Goal: Information Seeking & Learning: Learn about a topic

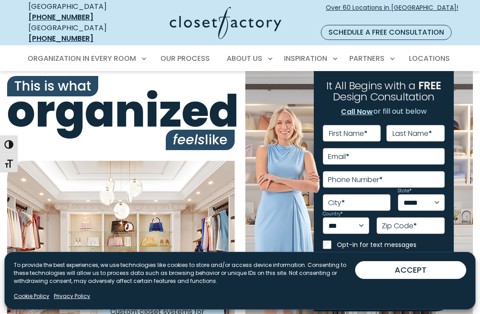
click at [41, 293] on link "Cookie Policy" at bounding box center [32, 296] width 36 height 8
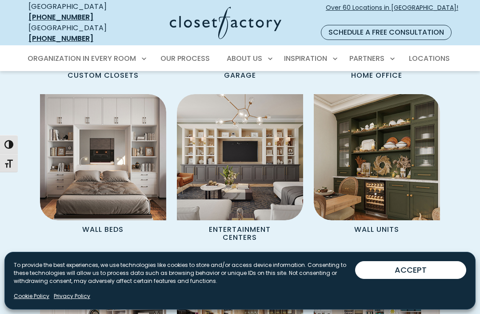
scroll to position [831, 0]
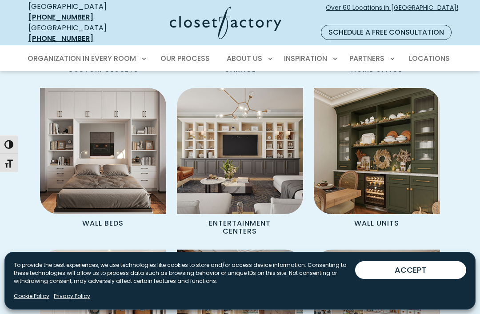
click at [382, 214] on p "Wall Units" at bounding box center [376, 222] width 73 height 17
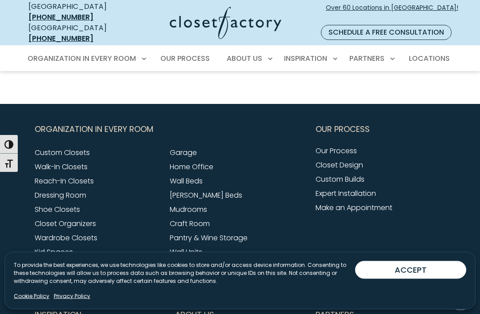
scroll to position [989, 0]
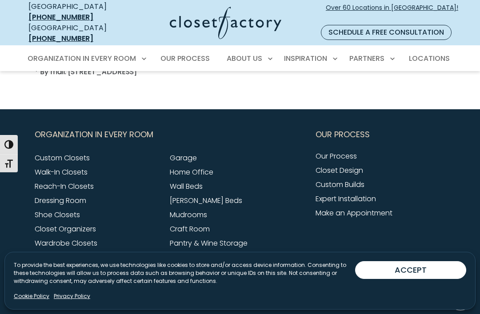
click at [415, 268] on button "ACCEPT" at bounding box center [410, 270] width 111 height 18
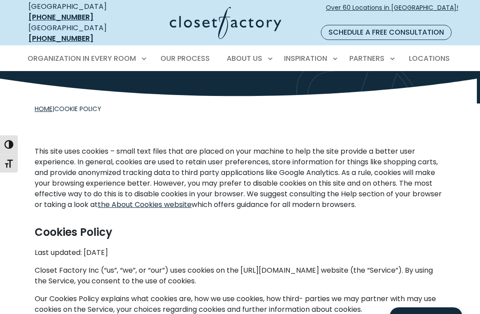
scroll to position [61, 0]
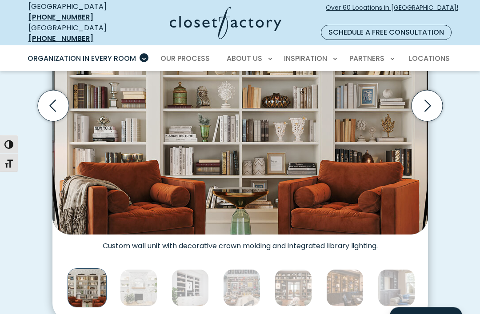
scroll to position [348, 0]
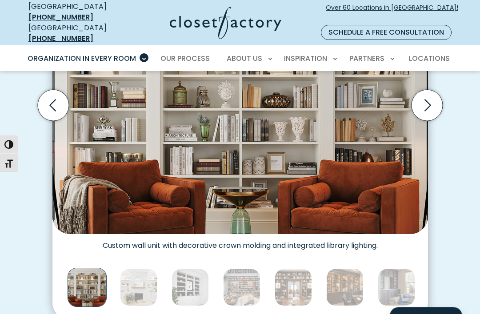
click at [143, 277] on img "Thumbnail Gallery" at bounding box center [138, 287] width 37 height 37
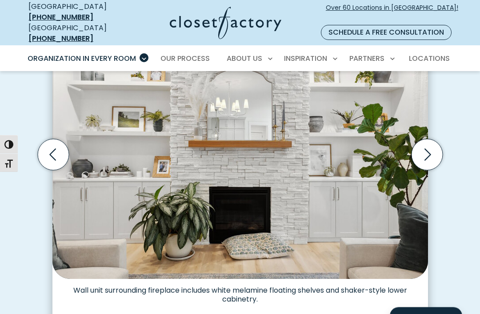
scroll to position [304, 0]
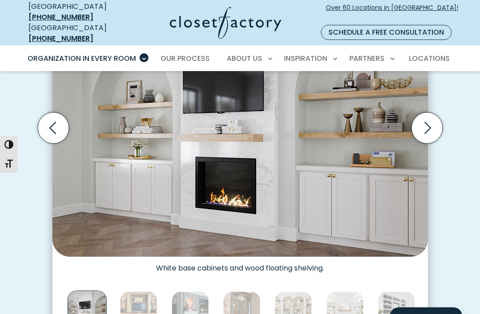
scroll to position [329, 0]
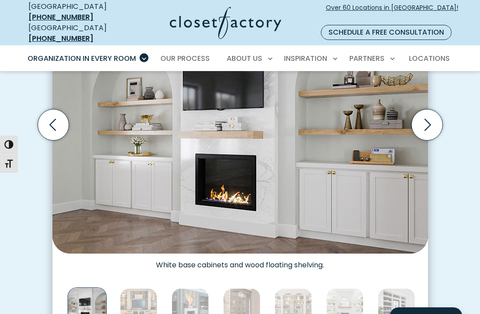
click at [403, 288] on img "Thumbnail Gallery" at bounding box center [395, 306] width 37 height 37
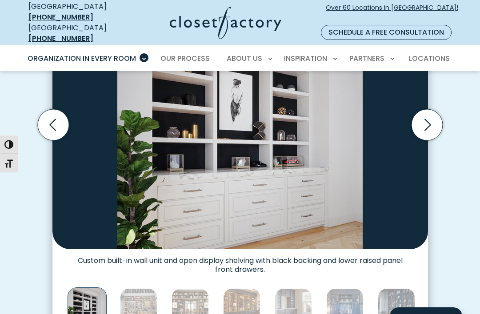
click at [143, 293] on img "Thumbnail Gallery" at bounding box center [138, 306] width 37 height 37
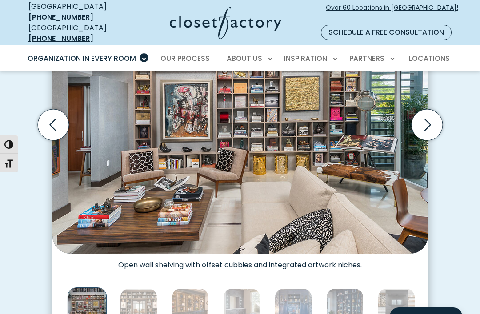
click at [148, 292] on img "Thumbnail Gallery" at bounding box center [138, 306] width 37 height 37
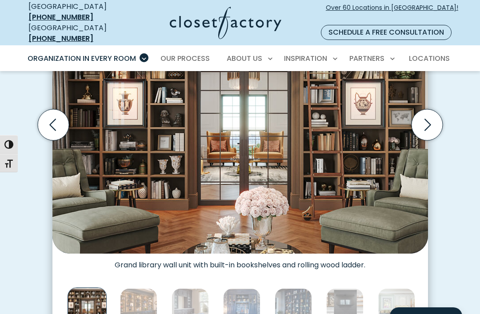
click at [151, 296] on img "Thumbnail Gallery" at bounding box center [138, 306] width 37 height 37
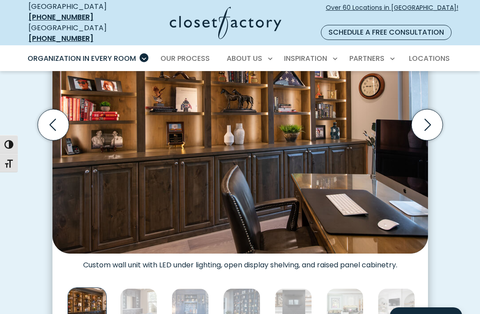
click at [191, 292] on img "Thumbnail Gallery" at bounding box center [189, 306] width 37 height 37
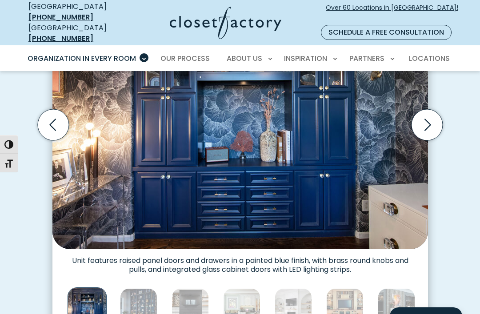
click at [151, 288] on img "Thumbnail Gallery" at bounding box center [138, 306] width 37 height 37
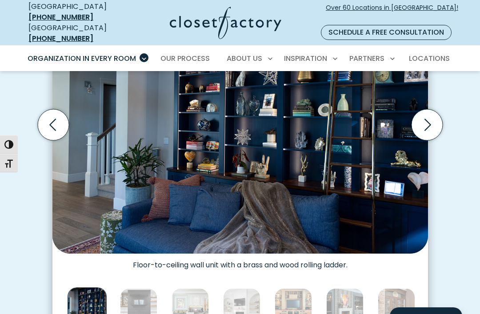
click at [146, 288] on img "Thumbnail Gallery" at bounding box center [138, 306] width 37 height 37
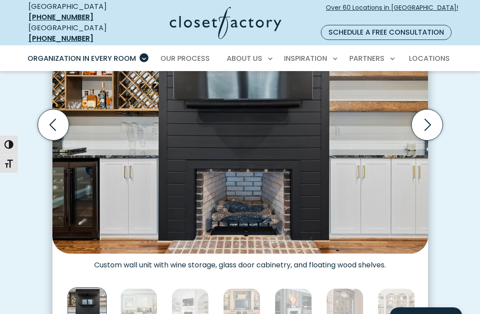
click at [149, 295] on img "Thumbnail Gallery" at bounding box center [138, 306] width 37 height 37
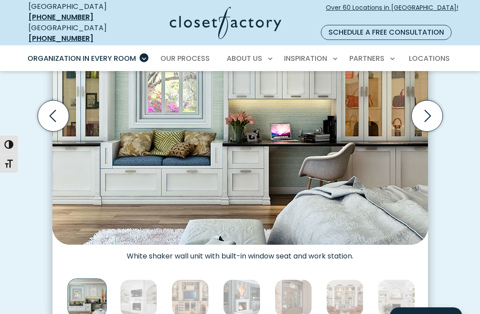
scroll to position [339, 0]
